Goal: Information Seeking & Learning: Find specific fact

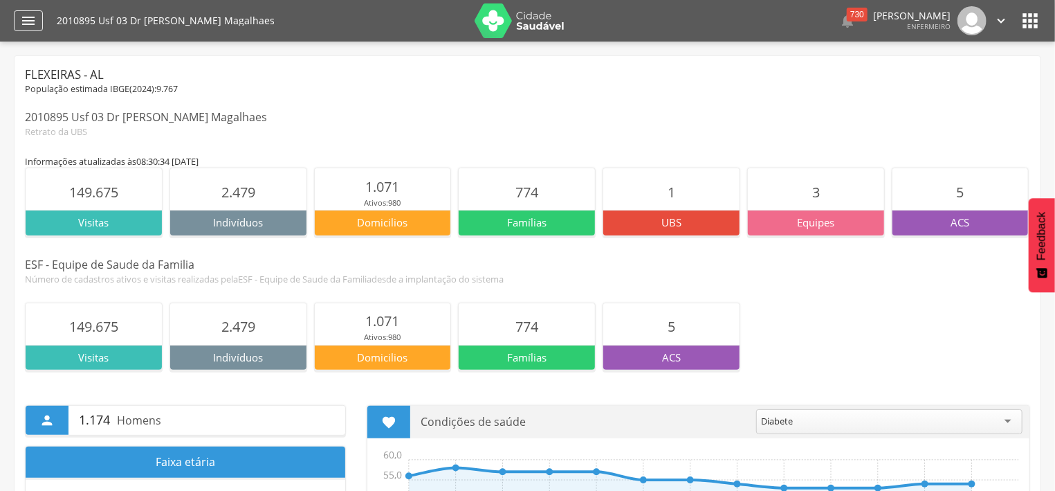
click at [30, 19] on icon "" at bounding box center [28, 20] width 17 height 17
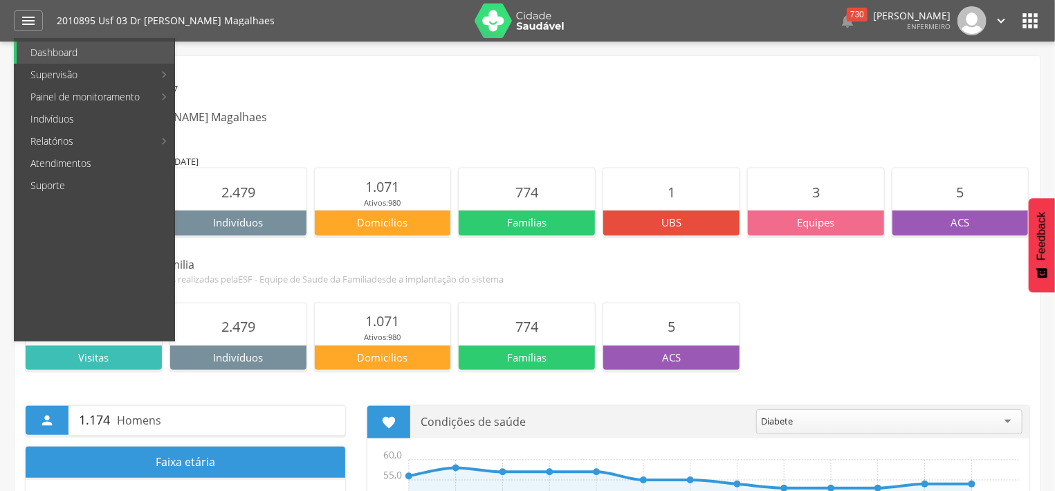
click at [585, 91] on div "População estimada IBGE( 2024 ): 9.767" at bounding box center [528, 89] width 1006 height 12
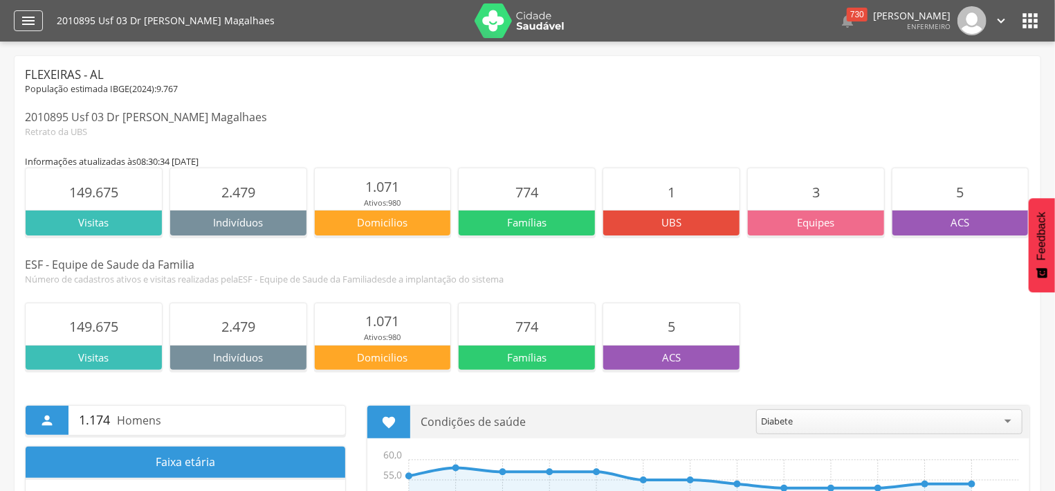
click at [38, 26] on div "" at bounding box center [28, 20] width 29 height 21
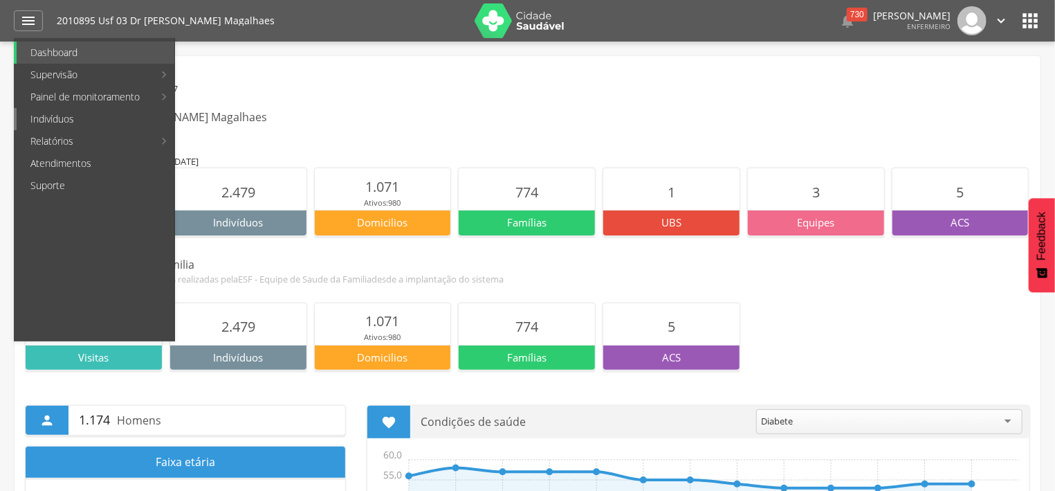
click at [55, 125] on link "Indivíduos" at bounding box center [96, 119] width 158 height 22
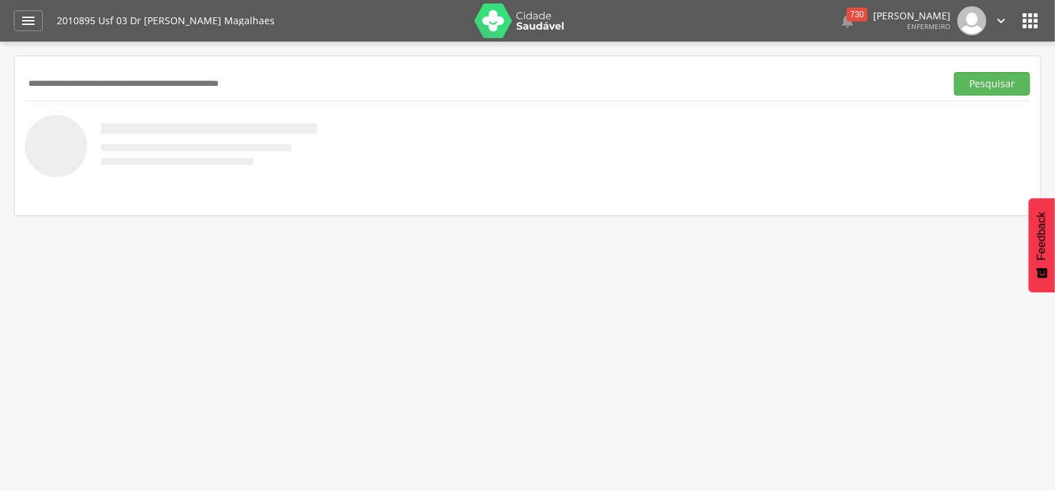
click at [283, 84] on input "text" at bounding box center [483, 84] width 916 height 24
type input "*******"
click at [994, 84] on button "Pesquisar" at bounding box center [992, 84] width 76 height 24
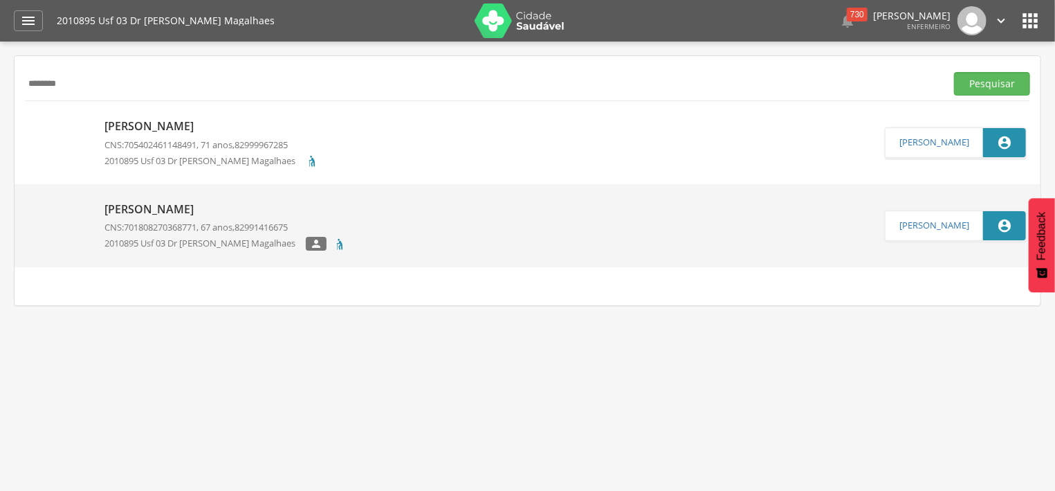
click at [200, 212] on p "Nivaldo Antonio da Silva" at bounding box center [225, 209] width 242 height 16
type input "**********"
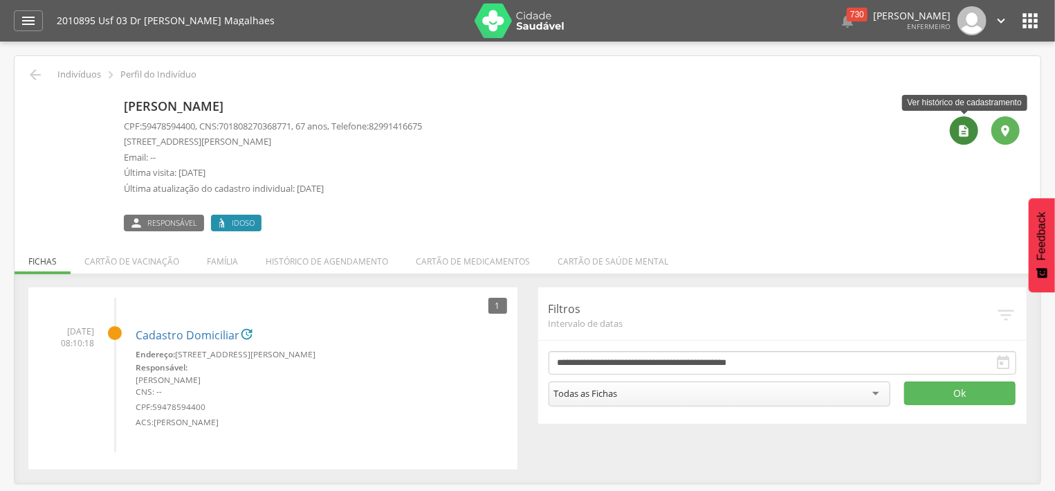
click at [963, 126] on icon "" at bounding box center [965, 131] width 14 height 14
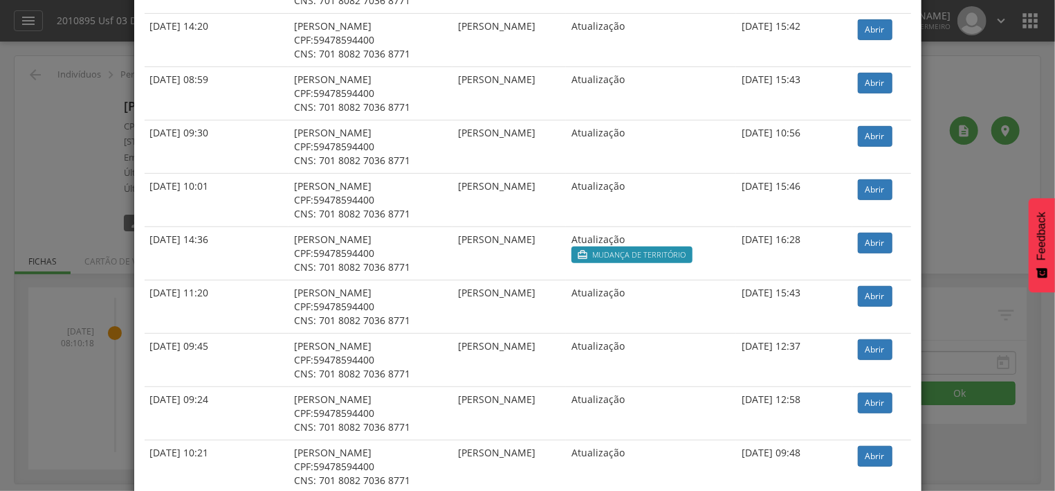
scroll to position [315, 0]
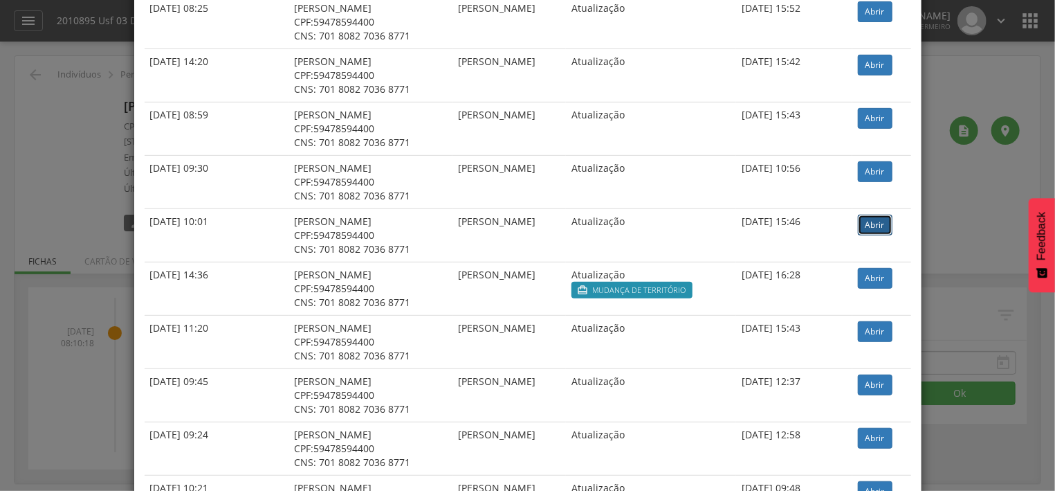
click at [874, 219] on link "Abrir" at bounding box center [875, 225] width 35 height 21
click at [961, 79] on div "× Histórico de cadastramento Data de atendimento Indivíduo ACS Situação Sincron…" at bounding box center [527, 245] width 1055 height 491
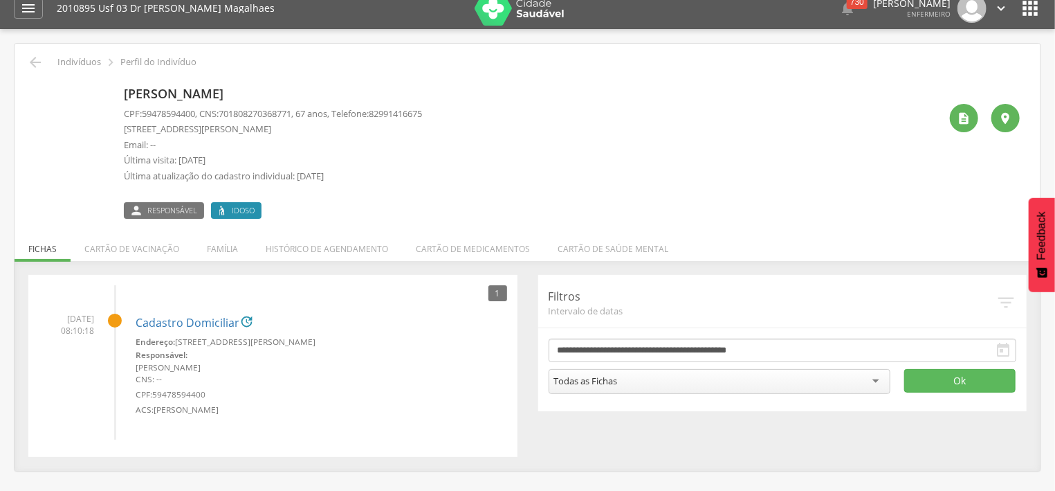
scroll to position [0, 0]
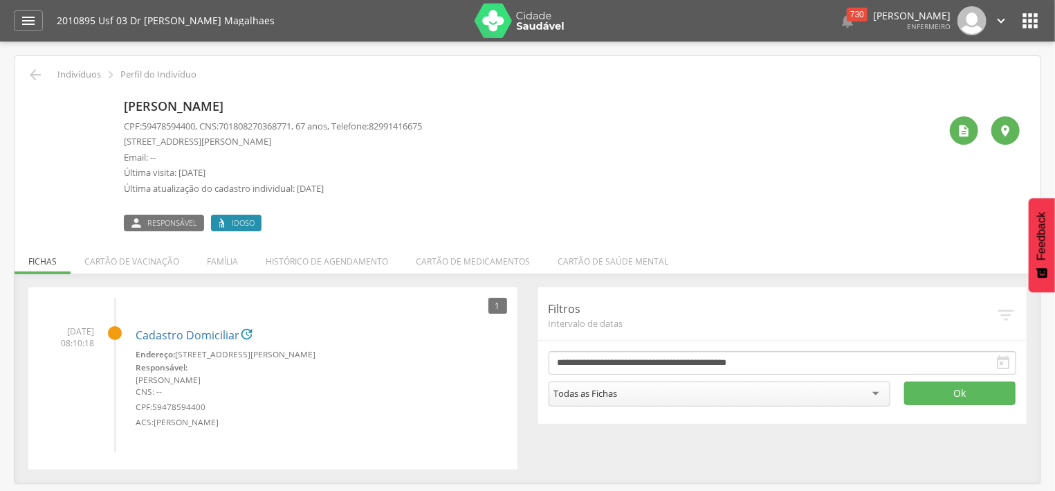
click at [503, 19] on img at bounding box center [520, 20] width 90 height 35
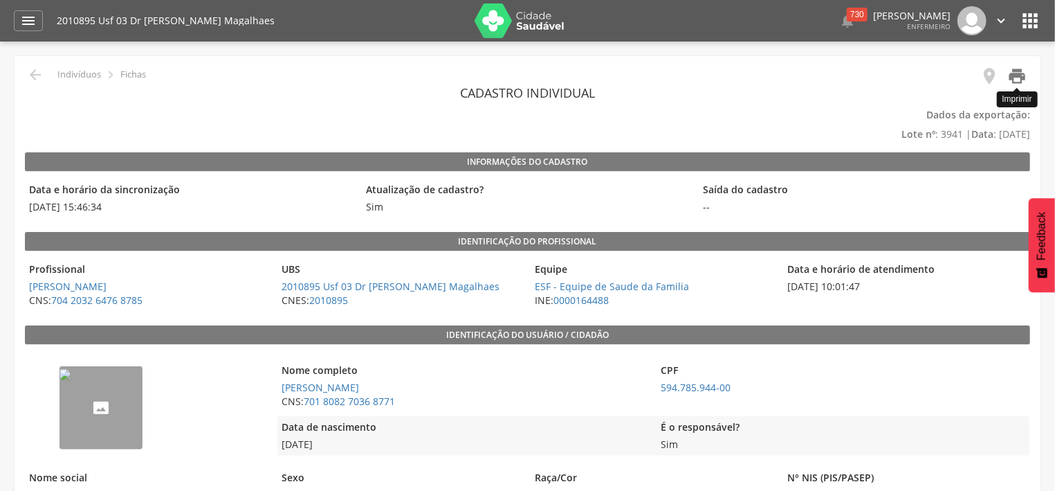
click at [1014, 75] on icon "" at bounding box center [1017, 75] width 19 height 19
